Goal: Navigation & Orientation: Find specific page/section

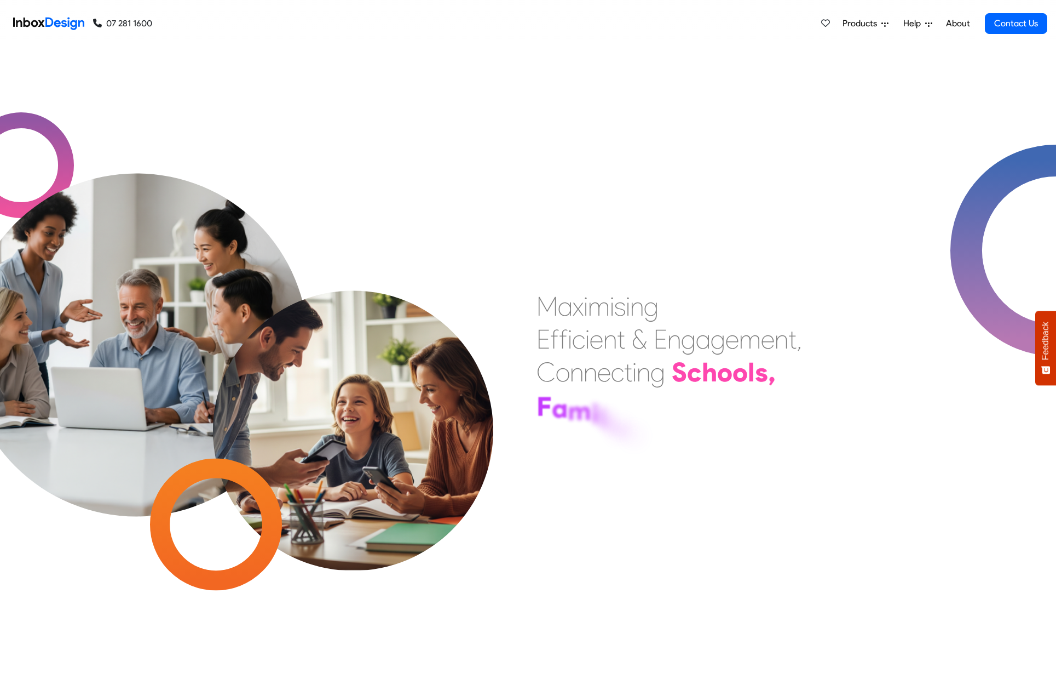
click at [882, 24] on icon at bounding box center [885, 23] width 7 height 7
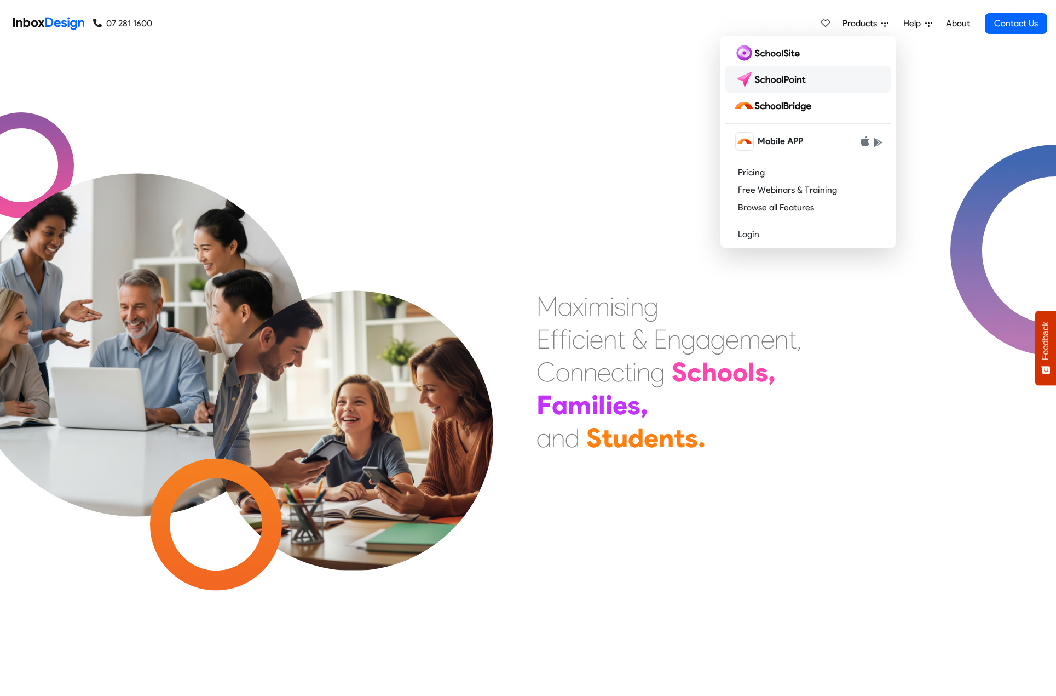
click at [782, 81] on img at bounding box center [772, 80] width 77 height 18
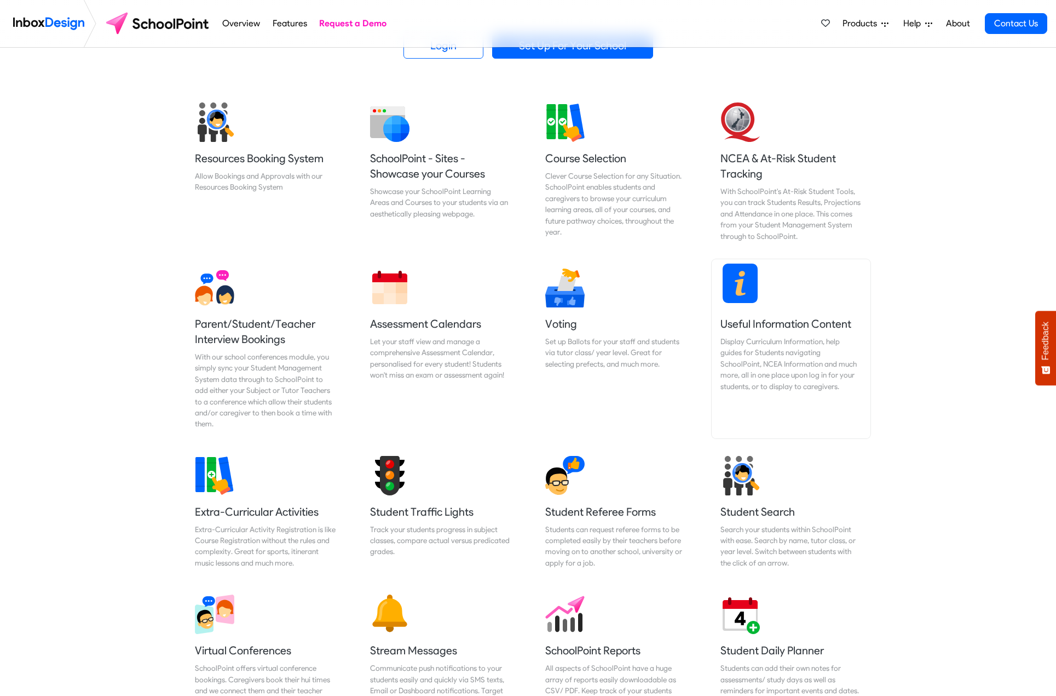
scroll to position [438, 0]
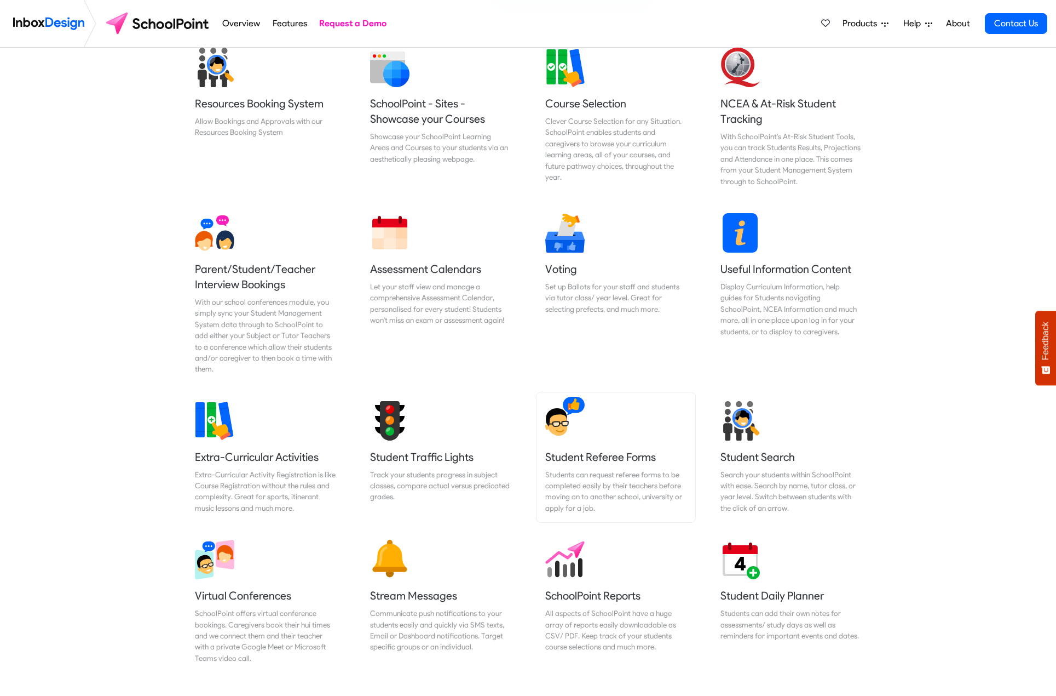
click at [575, 438] on link "Student Referee Forms Students can request referee forms to be completed easily…" at bounding box center [616, 457] width 159 height 130
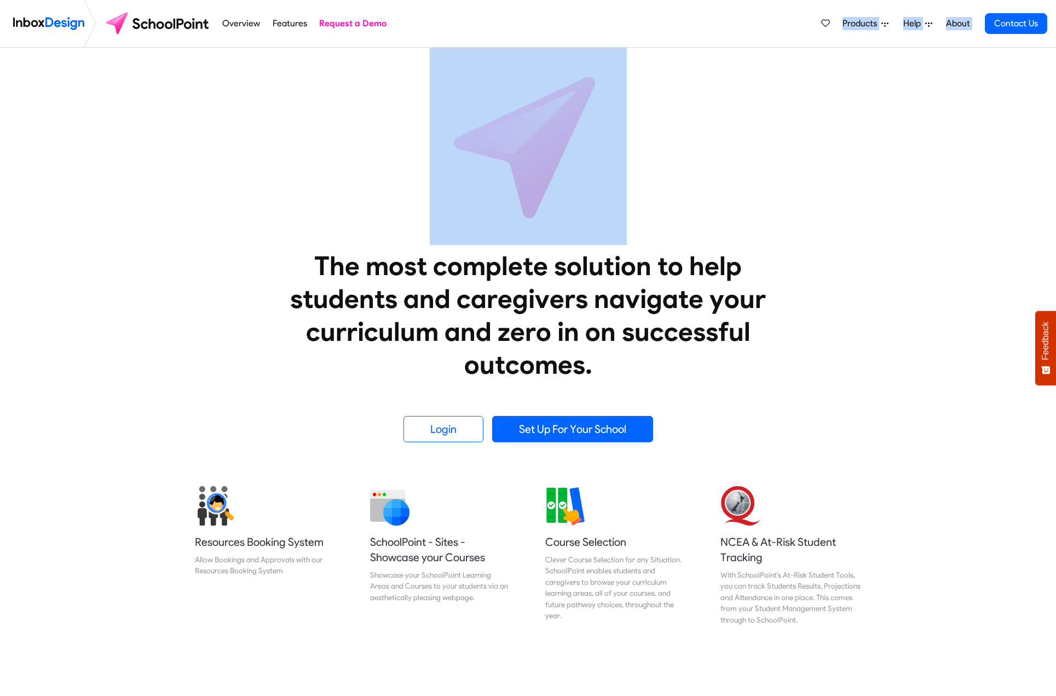
drag, startPoint x: 834, startPoint y: 56, endPoint x: 840, endPoint y: 35, distance: 22.7
click at [885, 22] on icon at bounding box center [885, 23] width 7 height 7
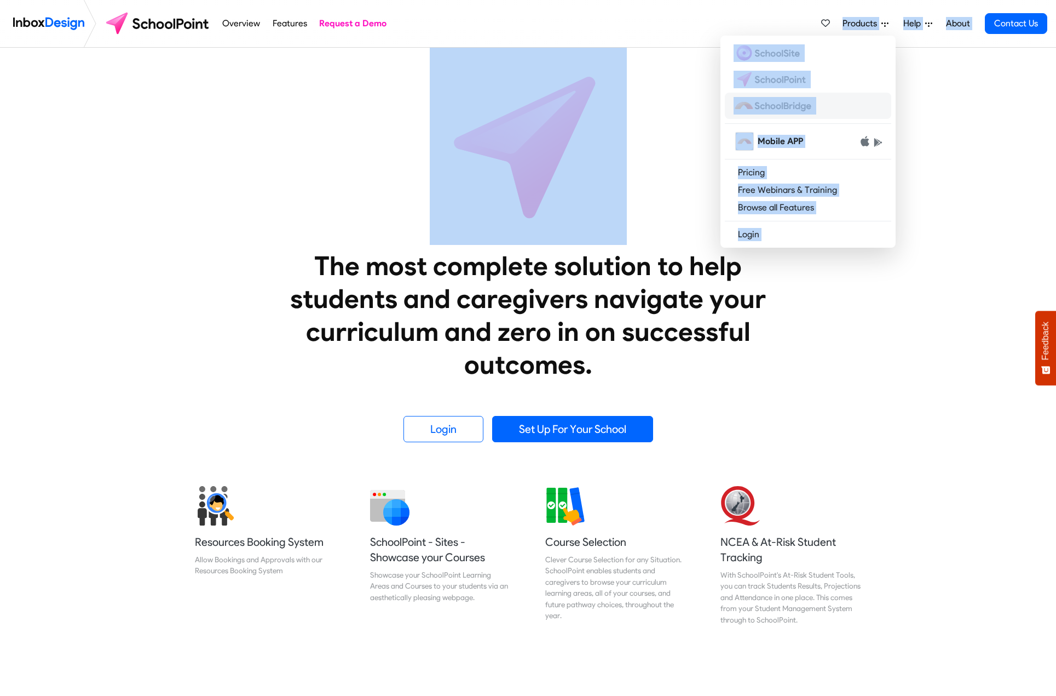
click at [780, 105] on img at bounding box center [775, 106] width 82 height 18
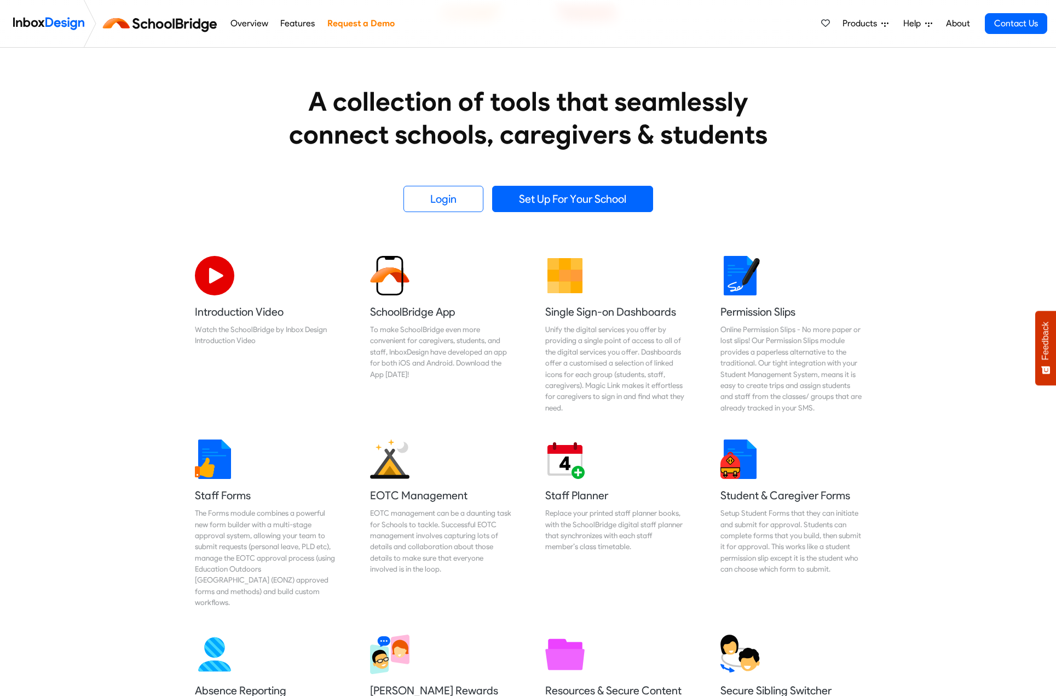
scroll to position [110, 0]
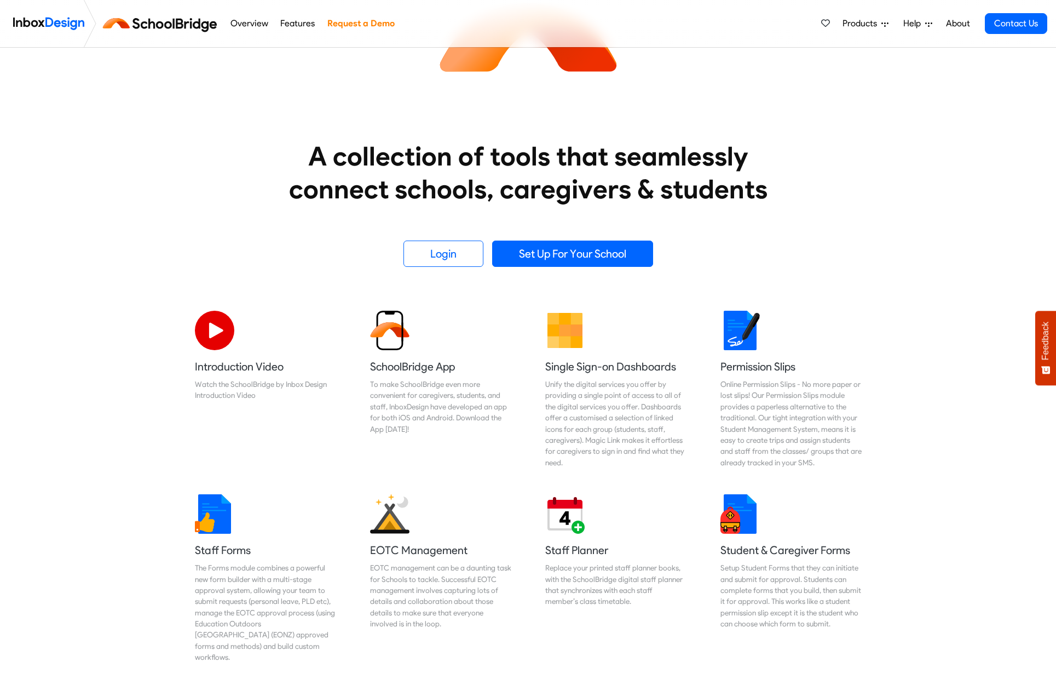
click at [884, 23] on icon at bounding box center [885, 24] width 7 height 4
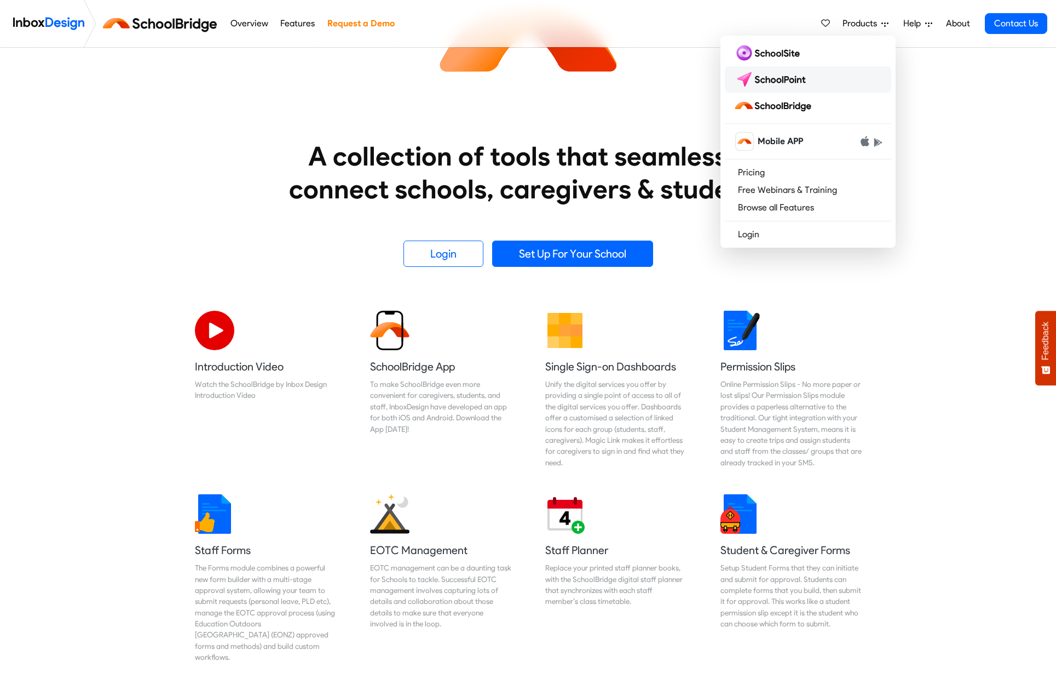
click at [792, 78] on img at bounding box center [772, 80] width 77 height 18
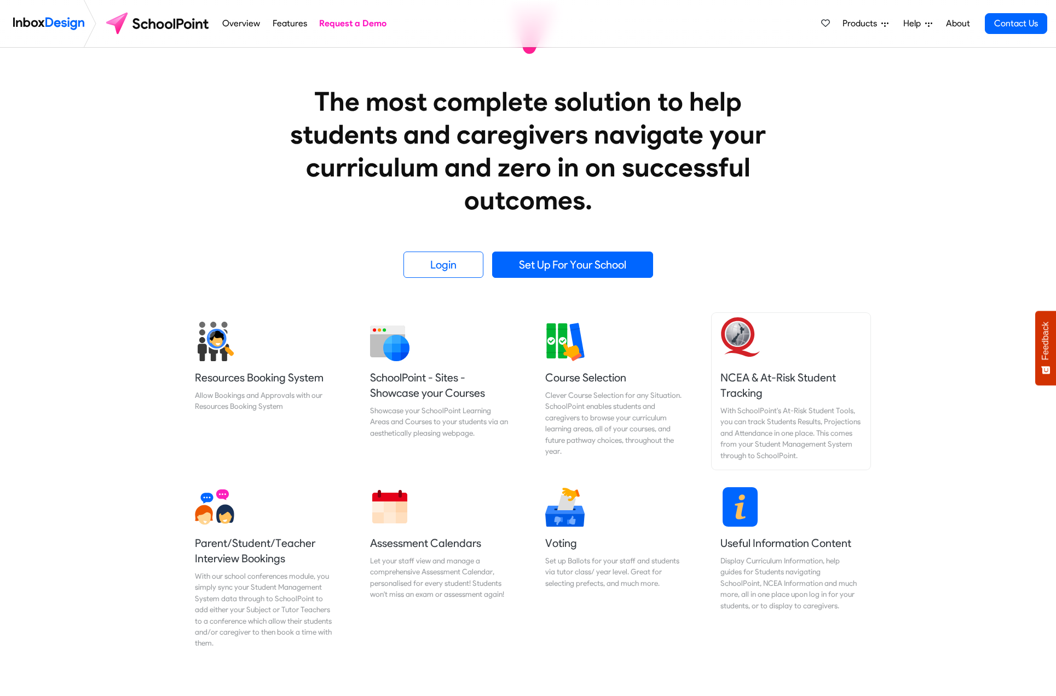
scroll to position [219, 0]
